Goal: Task Accomplishment & Management: Manage account settings

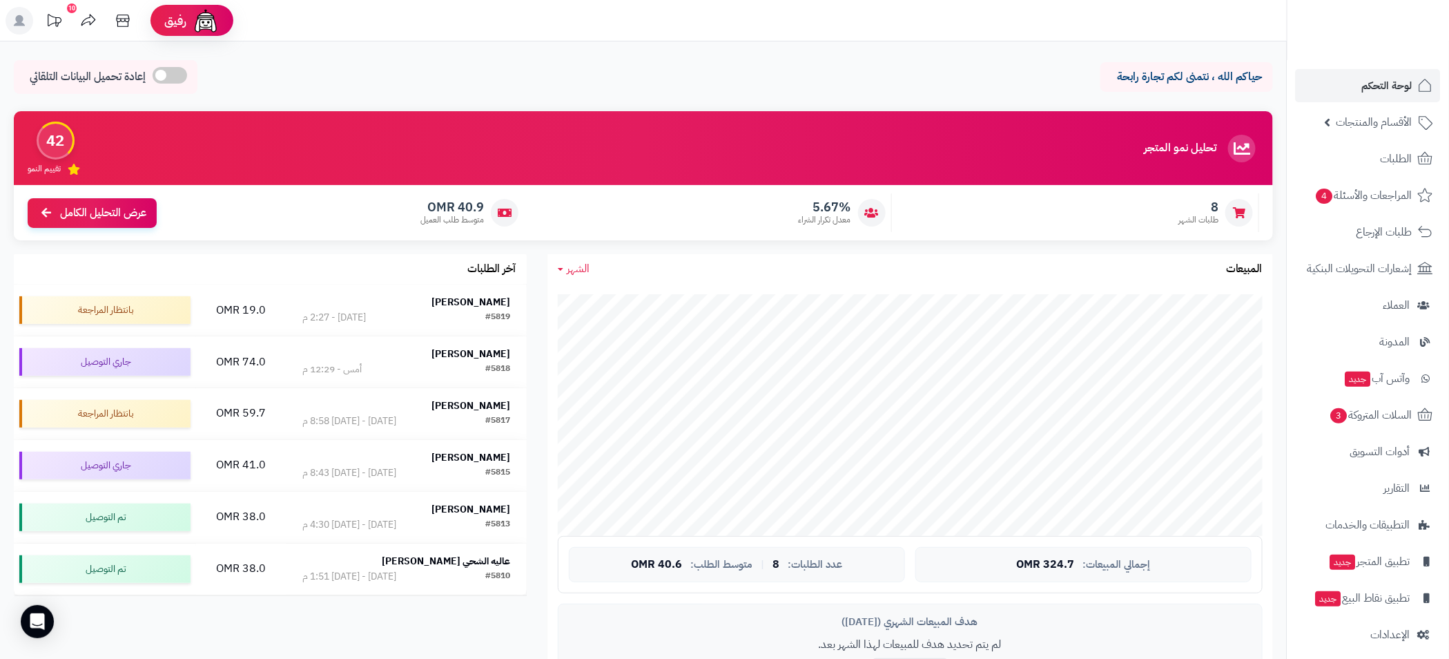
click at [1389, 168] on link "الطلبات" at bounding box center [1368, 158] width 145 height 33
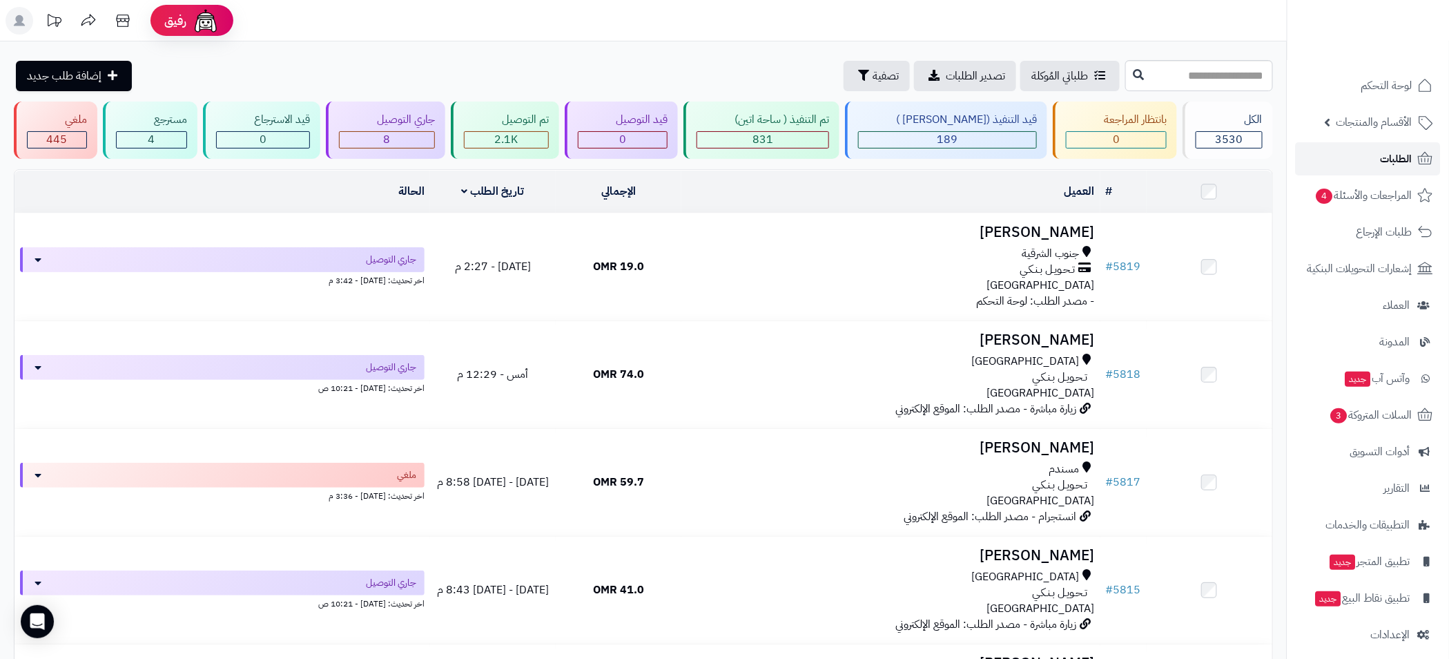
click at [1403, 160] on span "الطلبات" at bounding box center [1397, 158] width 32 height 19
click at [1373, 200] on span "المراجعات والأسئلة 4" at bounding box center [1364, 195] width 97 height 19
